Goal: Transaction & Acquisition: Obtain resource

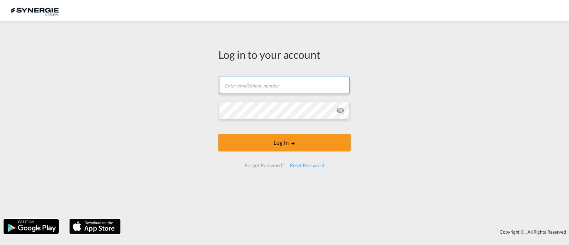
type input "[EMAIL_ADDRESS][DOMAIN_NAME]"
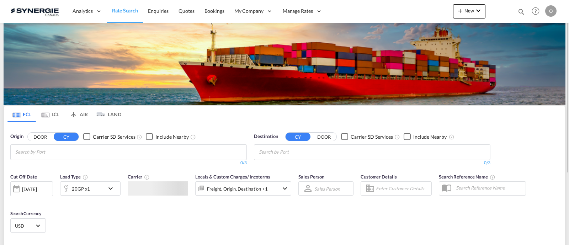
click at [522, 12] on md-icon "icon-magnify" at bounding box center [521, 12] width 8 height 8
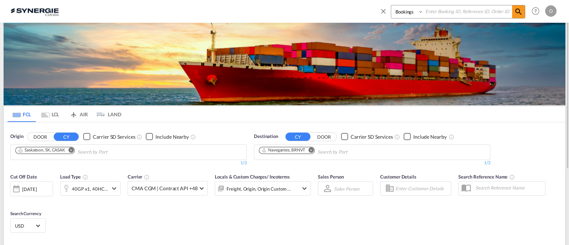
click at [398, 15] on select "Bookings Quotes Enquiries" at bounding box center [408, 11] width 34 height 13
select select "Quotes"
click at [391, 5] on select "Bookings Quotes Enquiries" at bounding box center [408, 11] width 34 height 13
click at [461, 7] on input at bounding box center [467, 11] width 89 height 12
paste input "SYC000012853"
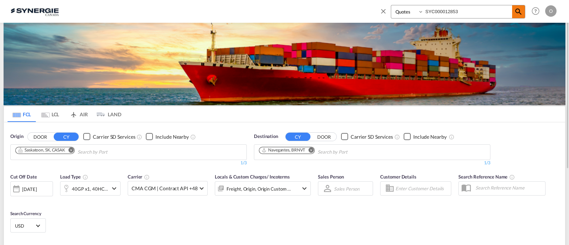
type input "SYC000012853"
click at [517, 10] on md-icon "icon-magnify" at bounding box center [518, 11] width 9 height 9
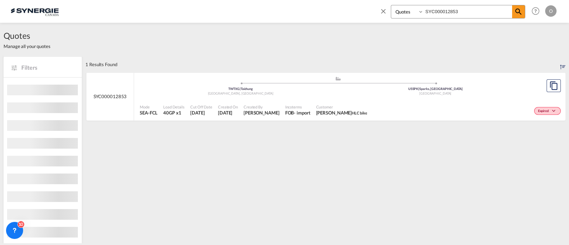
click at [309, 97] on div ".a{fill:#aaa8ad;} .a{fill:#aaa8ad;} TWTXG | Taichung [GEOGRAPHIC_DATA], Provinc…" at bounding box center [338, 86] width 396 height 21
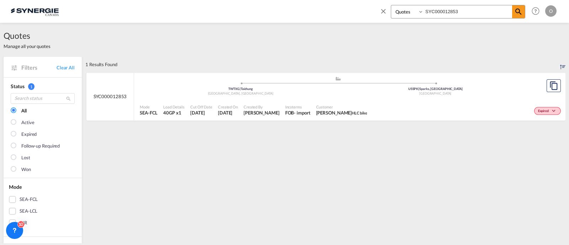
click at [327, 98] on div ".a{fill:#aaa8ad;} .a{fill:#aaa8ad;} TWTXG | Taichung [GEOGRAPHIC_DATA], Provinc…" at bounding box center [338, 87] width 396 height 23
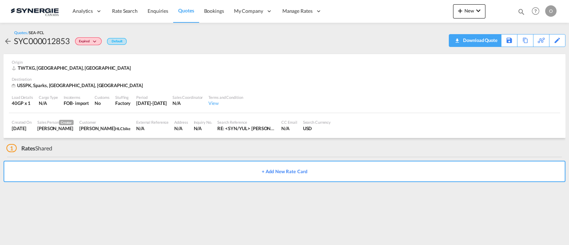
click at [484, 41] on div "Download Quote" at bounding box center [479, 39] width 36 height 11
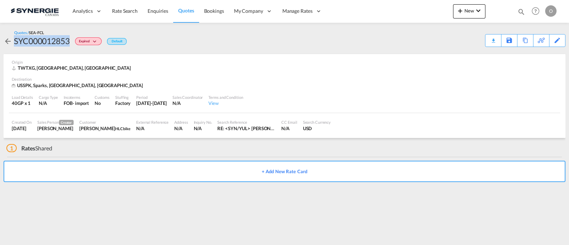
drag, startPoint x: 74, startPoint y: 43, endPoint x: 12, endPoint y: 43, distance: 61.5
click at [12, 43] on div "SYC000012853 Expired Default" at bounding box center [65, 40] width 123 height 11
copy div "SYC000012853"
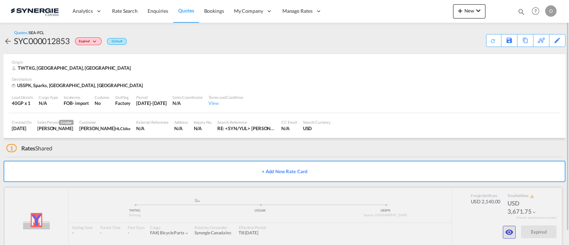
click at [513, 228] on md-icon "icon-eye" at bounding box center [509, 232] width 9 height 9
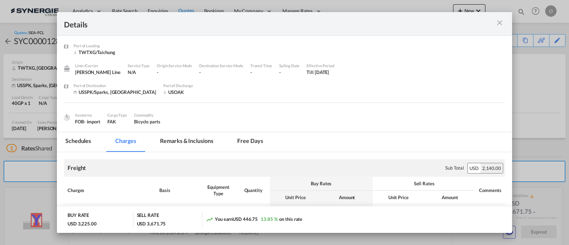
click at [197, 143] on md-tab-item "Remarks & Inclusions" at bounding box center [186, 142] width 70 height 20
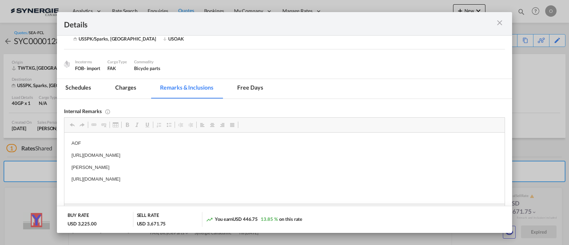
scroll to position [68, 0]
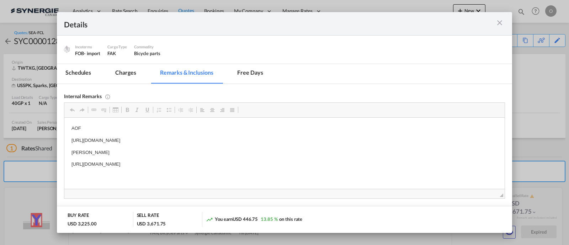
drag, startPoint x: 70, startPoint y: 164, endPoint x: 269, endPoint y: 167, distance: 199.8
copy p "https://app.frontapp.com/open/msg_1fpqgopb?key=_Fa4_a3z1Lzes4kuQN8pHxR4Yer8WPOO"
click at [495, 27] on md-icon "icon-close m-3 fg-AAA8AD cursor" at bounding box center [499, 22] width 9 height 9
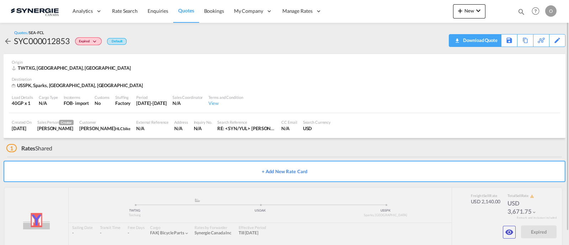
click at [486, 43] on div "Download Quote" at bounding box center [479, 39] width 36 height 11
